Goal: Task Accomplishment & Management: Use online tool/utility

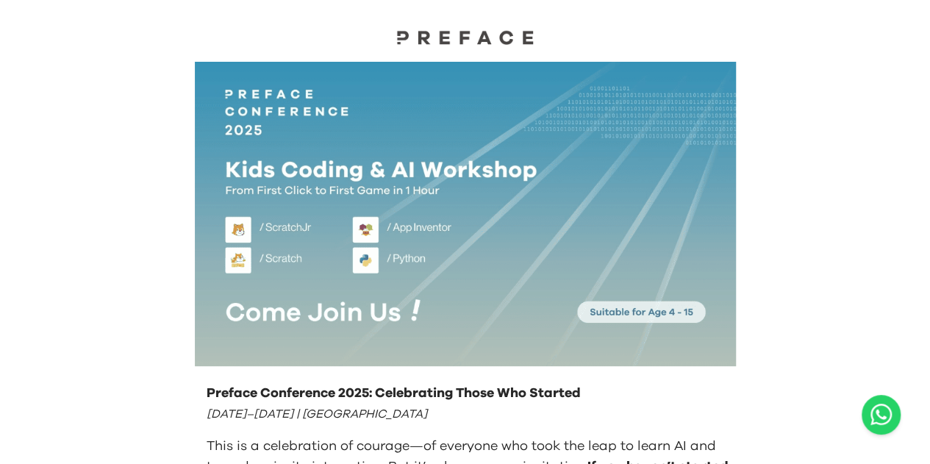
click at [444, 37] on img at bounding box center [465, 36] width 147 height 15
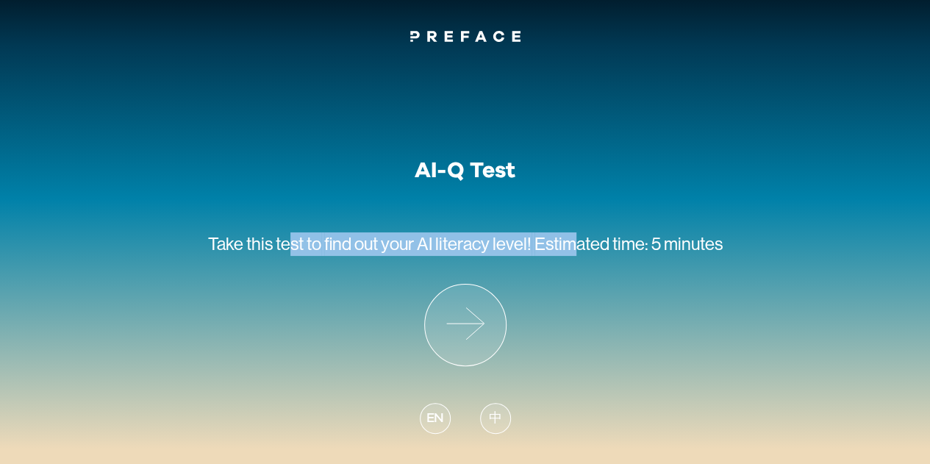
drag, startPoint x: 377, startPoint y: 238, endPoint x: 571, endPoint y: 232, distance: 194.2
click at [571, 232] on p "Take this test to find out your AI literacy level! Estimated time: 5 minutes" at bounding box center [465, 234] width 515 height 100
click at [498, 296] on icon at bounding box center [465, 324] width 81 height 81
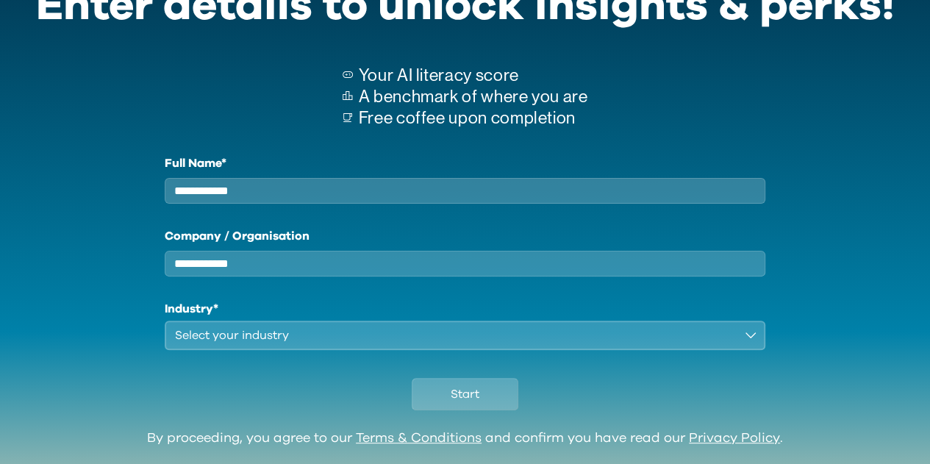
scroll to position [146, 0]
